Goal: Transaction & Acquisition: Purchase product/service

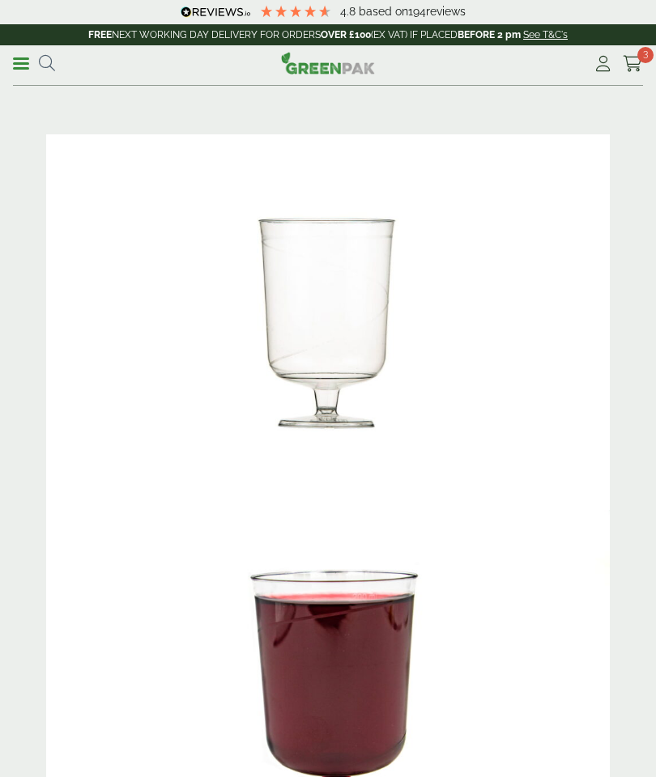
click at [629, 35] on p "FREE NEXT WORKING DAY DELIVERY FOR ORDERS OVER £100 (EX VAT) IF PLACED BEFORE 2…" at bounding box center [328, 34] width 656 height 21
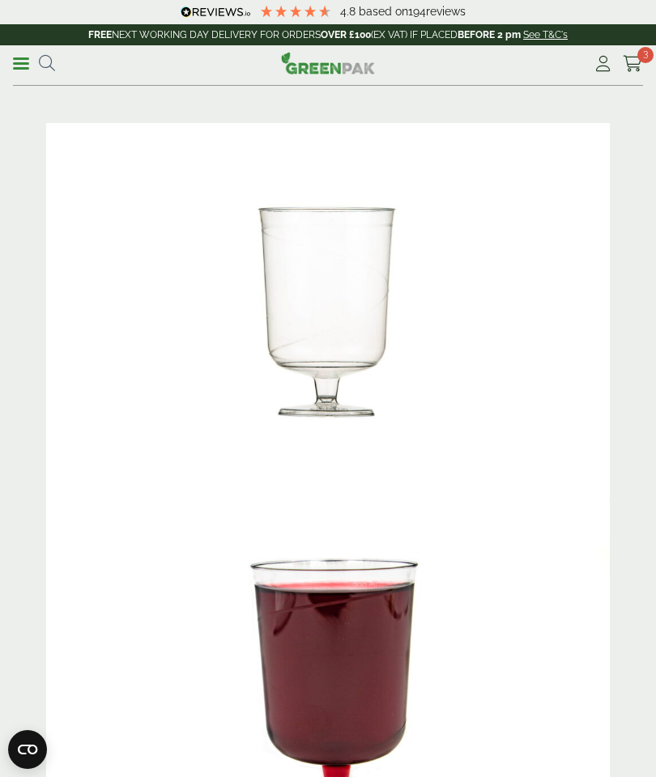
click at [643, 55] on span "3" at bounding box center [645, 55] width 16 height 16
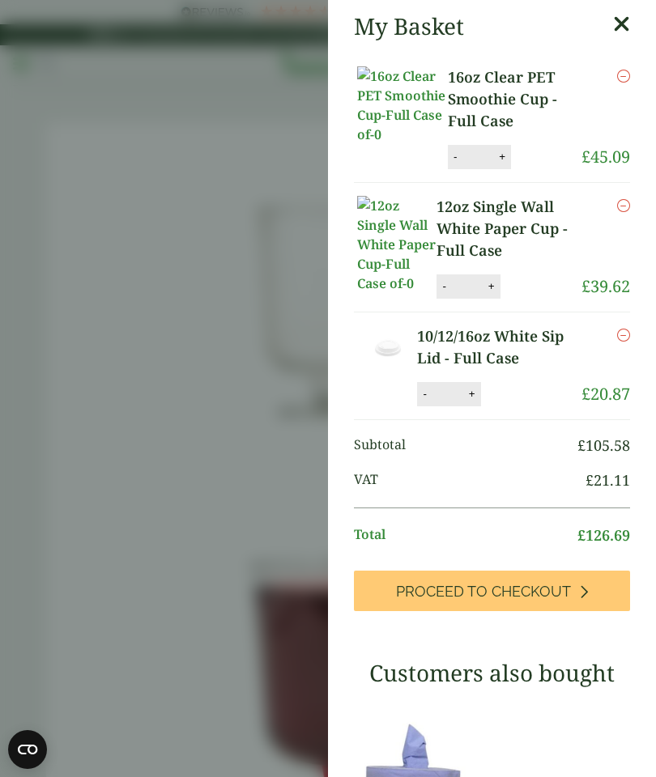
click at [517, 586] on span "Proceed to Checkout" at bounding box center [483, 592] width 175 height 18
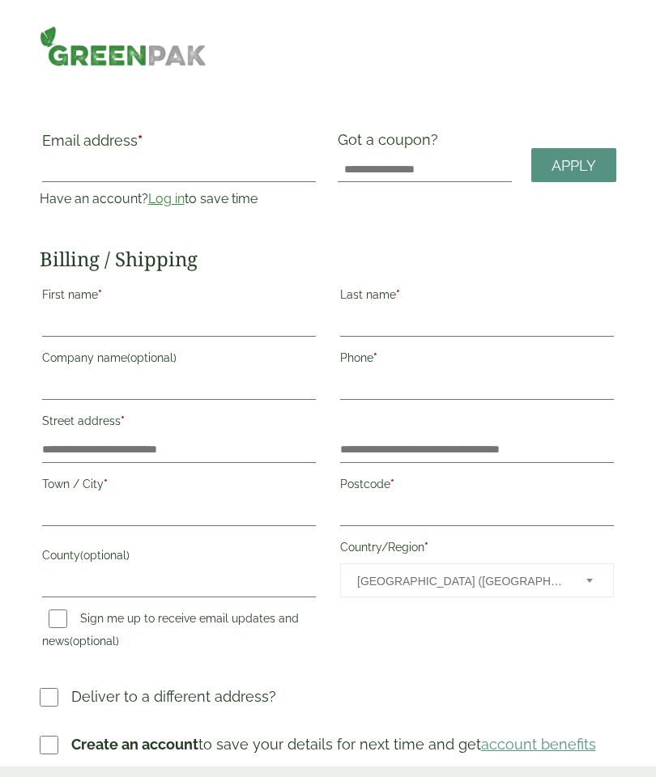
click at [163, 203] on link "Log in" at bounding box center [166, 198] width 36 height 15
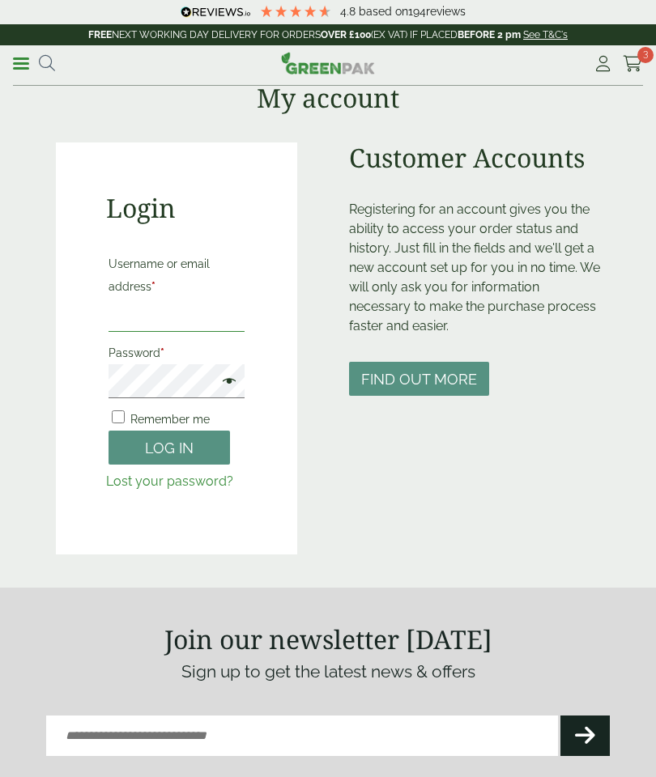
click at [117, 323] on input "Username or email address *" at bounding box center [176, 315] width 136 height 34
type input "*"
type input "**********"
click at [217, 454] on button "Log in" at bounding box center [168, 448] width 121 height 35
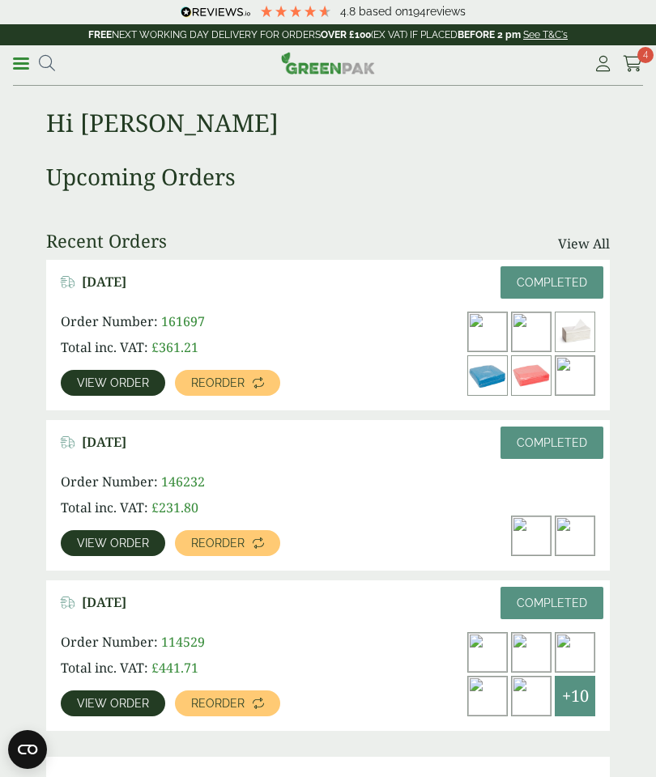
click at [640, 72] on link "Cart 4" at bounding box center [632, 64] width 20 height 24
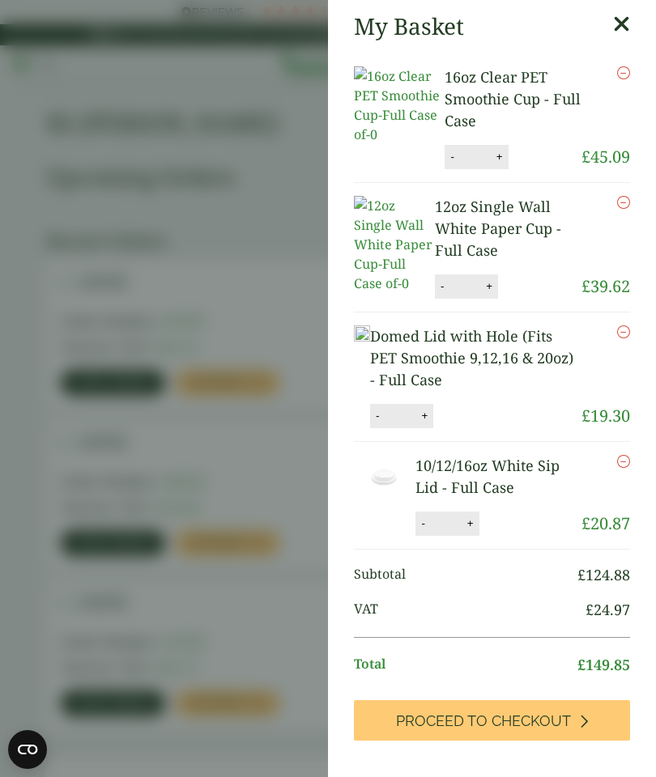
click at [622, 325] on icon "Remove this item" at bounding box center [623, 331] width 13 height 13
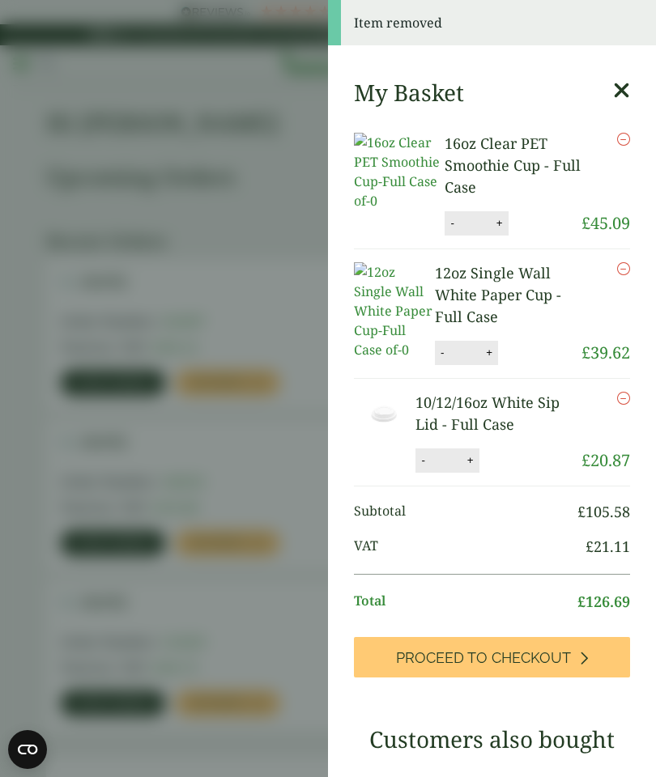
click at [561, 649] on span "Proceed to Checkout" at bounding box center [483, 658] width 175 height 18
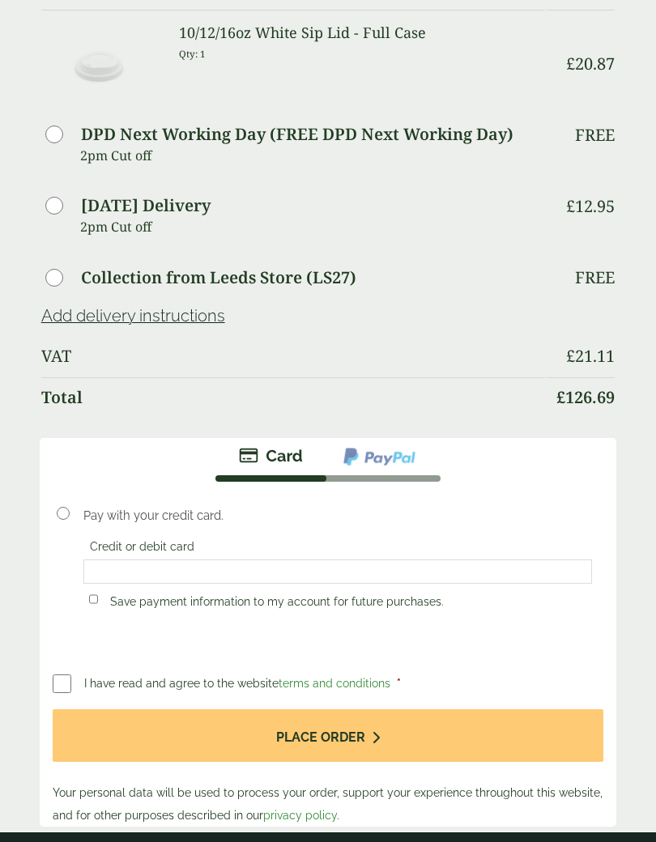
scroll to position [994, 0]
click at [413, 465] on li at bounding box center [379, 456] width 114 height 37
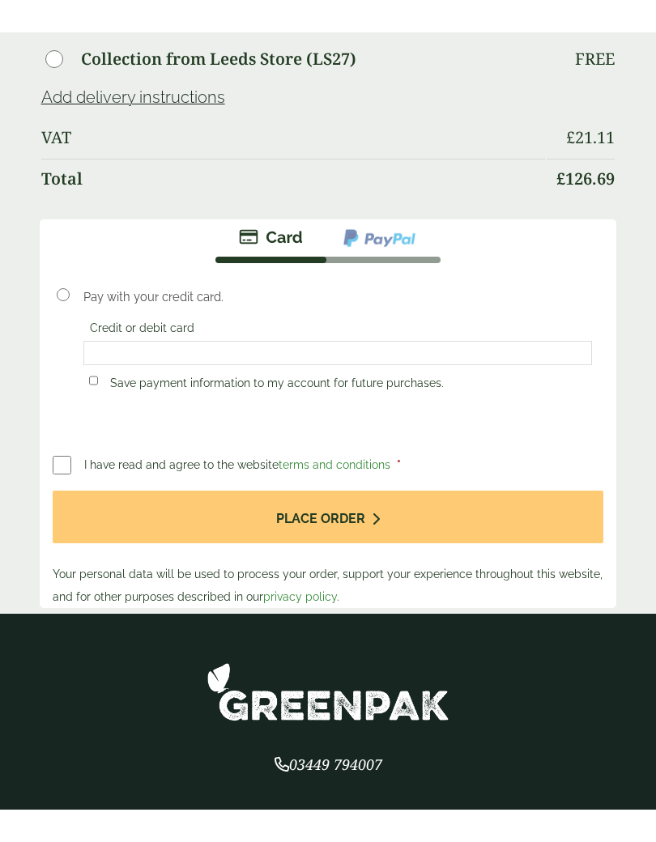
scroll to position [1245, 0]
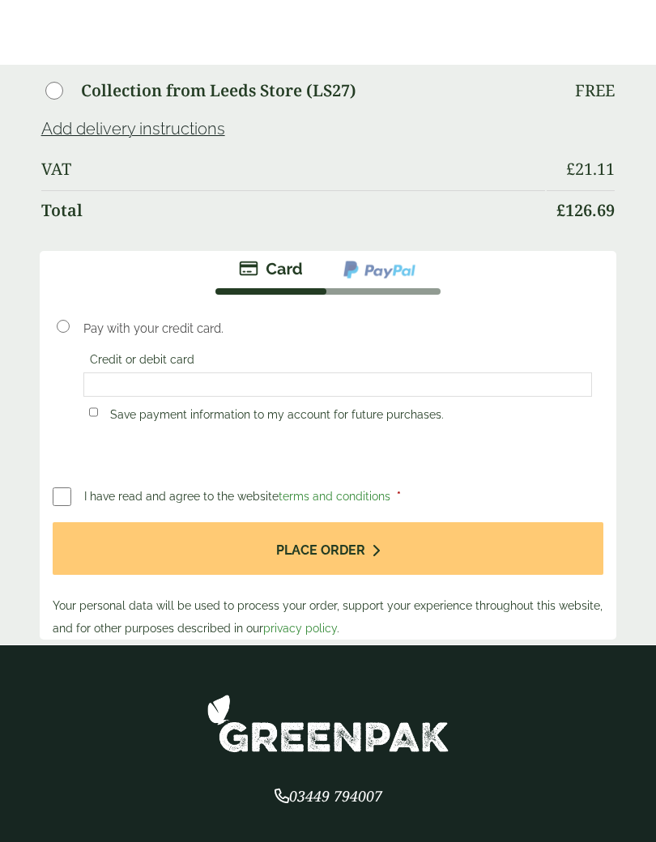
click at [376, 215] on img at bounding box center [379, 204] width 75 height 21
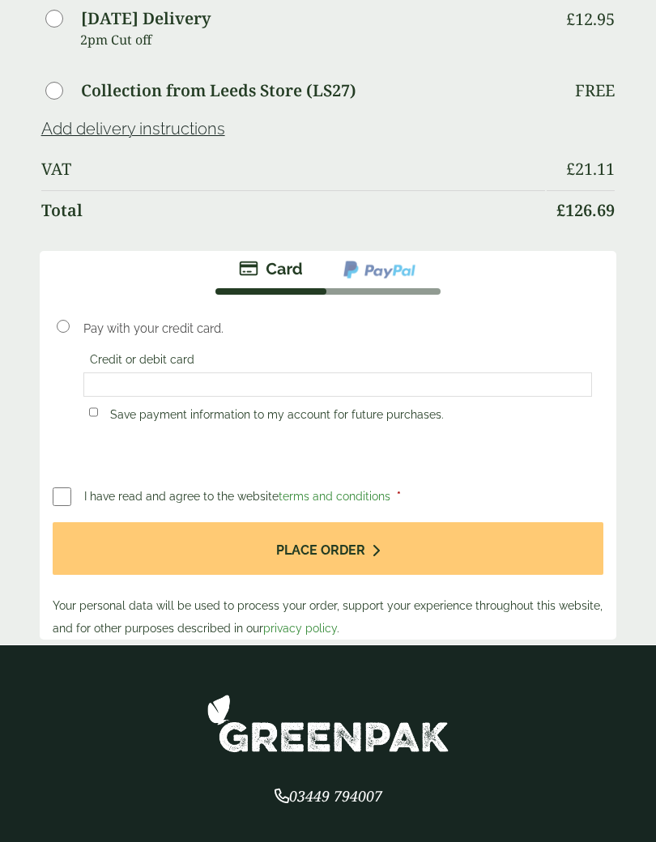
click at [380, 270] on li at bounding box center [379, 269] width 114 height 37
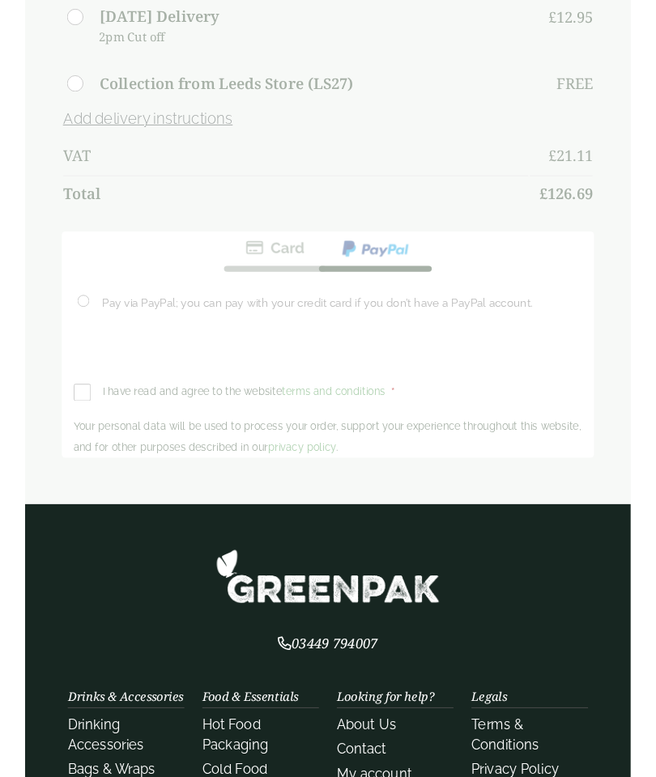
scroll to position [1245, 0]
